Goal: Transaction & Acquisition: Purchase product/service

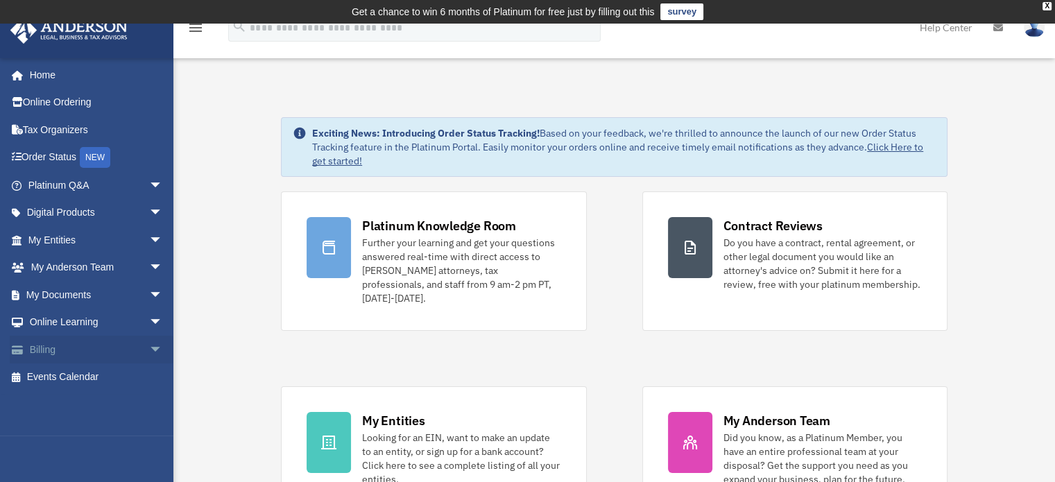
click at [104, 343] on link "Billing arrow_drop_down" at bounding box center [97, 350] width 174 height 28
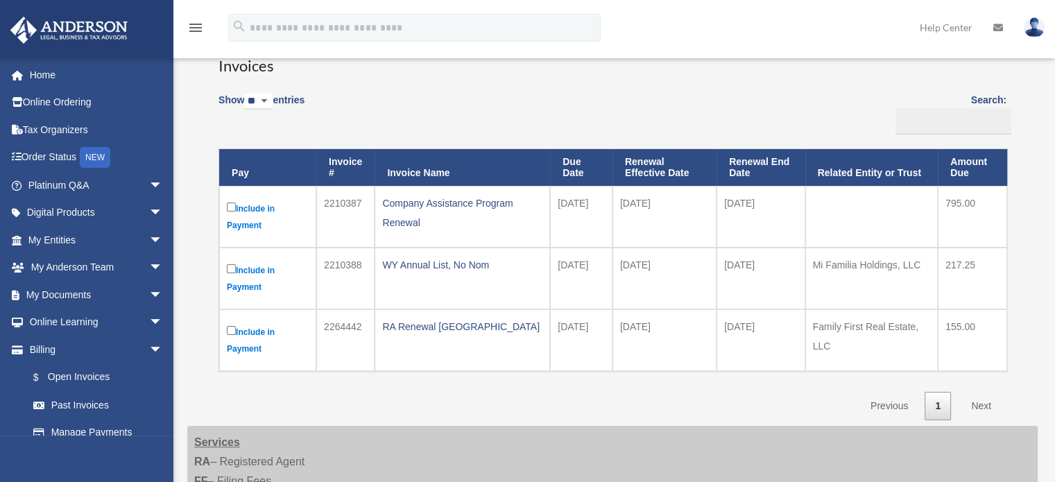
scroll to position [123, 0]
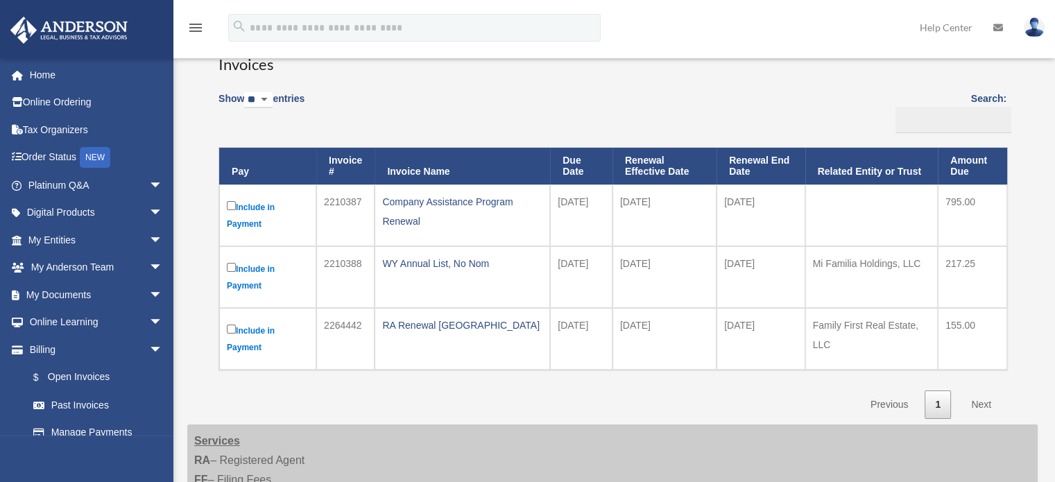
click at [250, 266] on label "Include in Payment" at bounding box center [268, 277] width 82 height 34
click at [244, 202] on label "Include in Payment" at bounding box center [268, 215] width 82 height 34
click at [255, 332] on label "Include in Payment" at bounding box center [268, 339] width 82 height 34
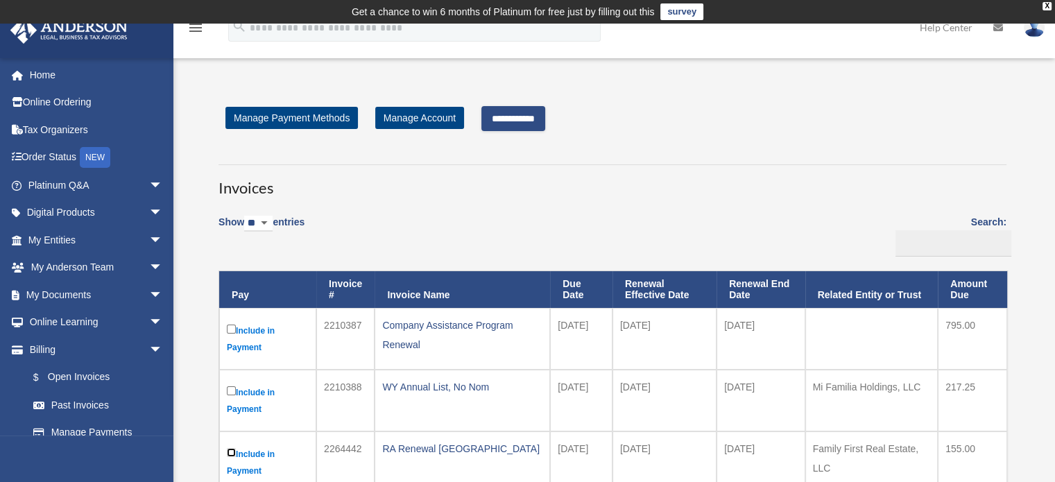
scroll to position [0, 0]
click at [535, 128] on input "**********" at bounding box center [513, 118] width 64 height 25
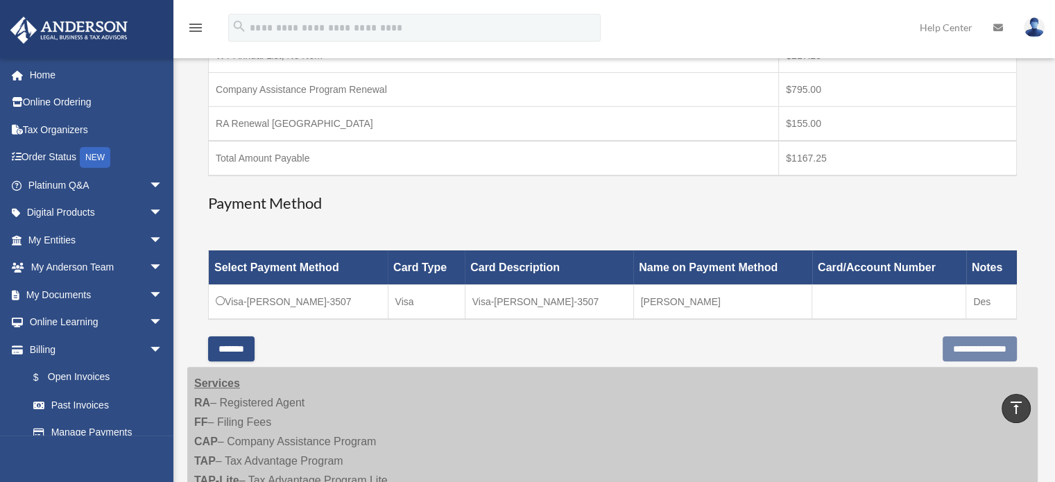
scroll to position [308, 0]
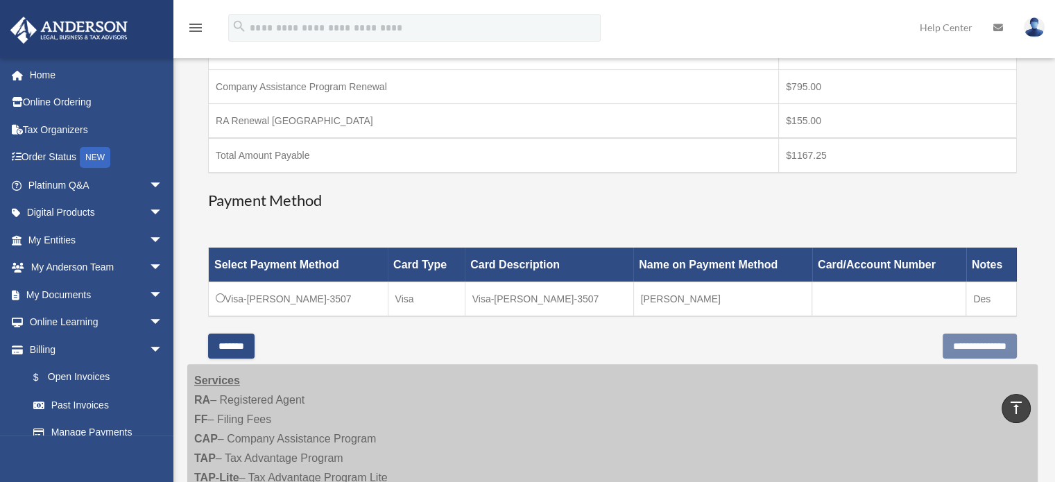
click at [288, 298] on td "Visa-Desiree-Jackson-3507" at bounding box center [299, 299] width 180 height 35
click at [214, 296] on td "Visa-Desiree-Jackson-3507" at bounding box center [299, 299] width 180 height 35
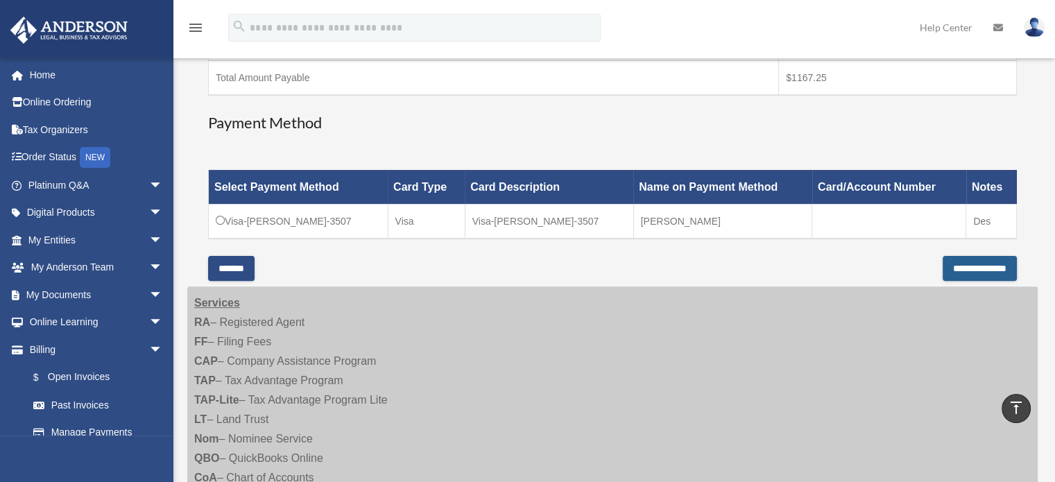
click at [958, 268] on input "**********" at bounding box center [979, 268] width 74 height 25
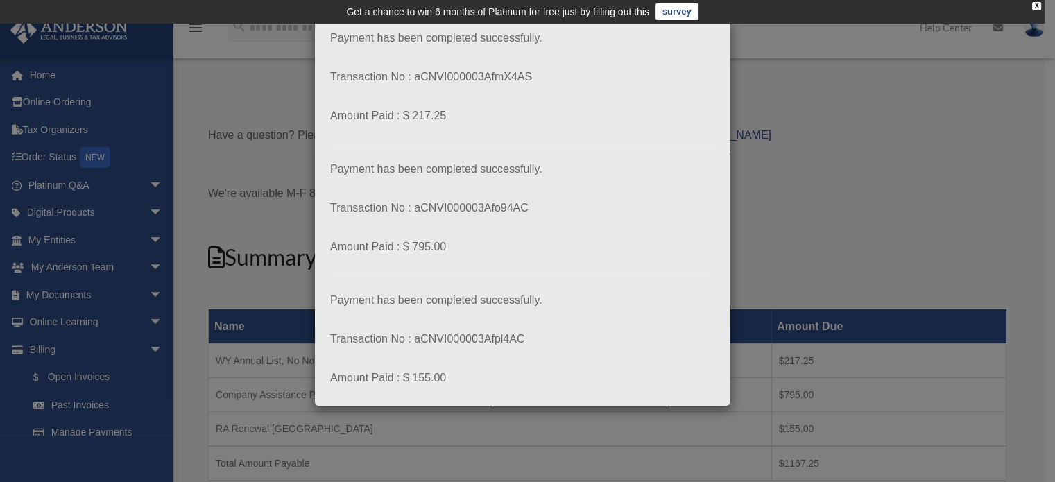
scroll to position [47, 0]
